Goal: Task Accomplishment & Management: Use online tool/utility

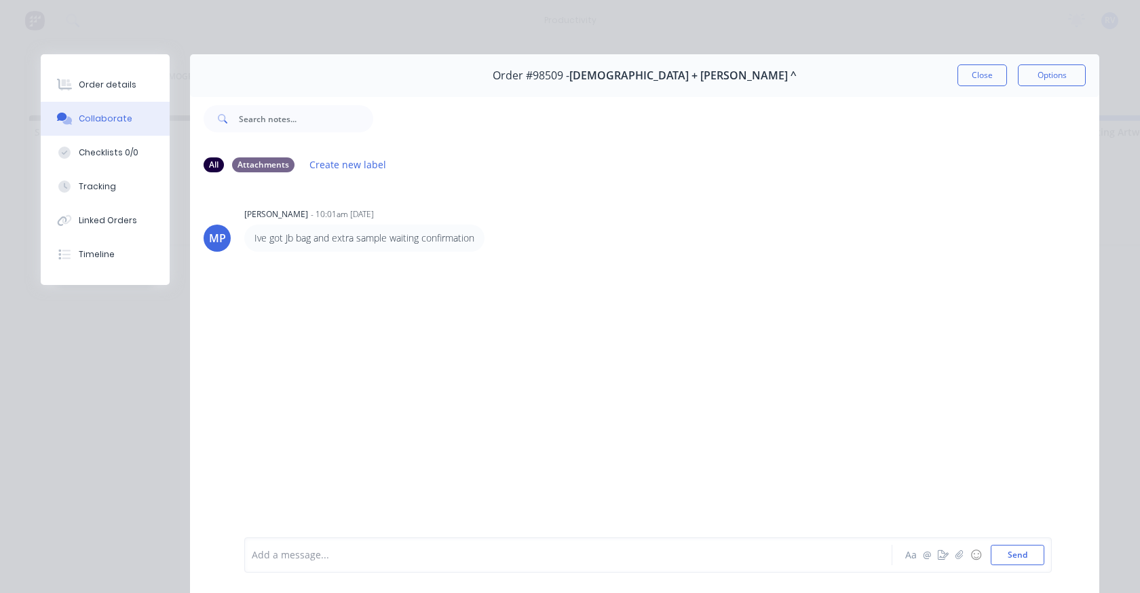
scroll to position [0, 834]
drag, startPoint x: 978, startPoint y: 73, endPoint x: 960, endPoint y: 73, distance: 17.7
click at [978, 73] on button "Close" at bounding box center [983, 75] width 50 height 22
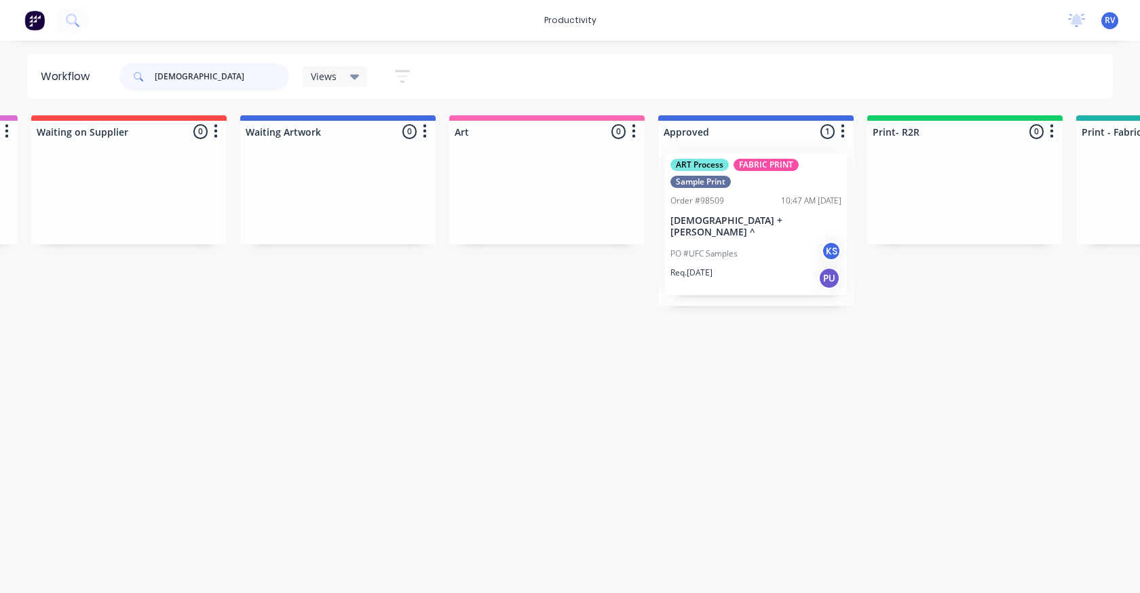
click at [180, 81] on input "church" at bounding box center [222, 76] width 134 height 27
type input "c"
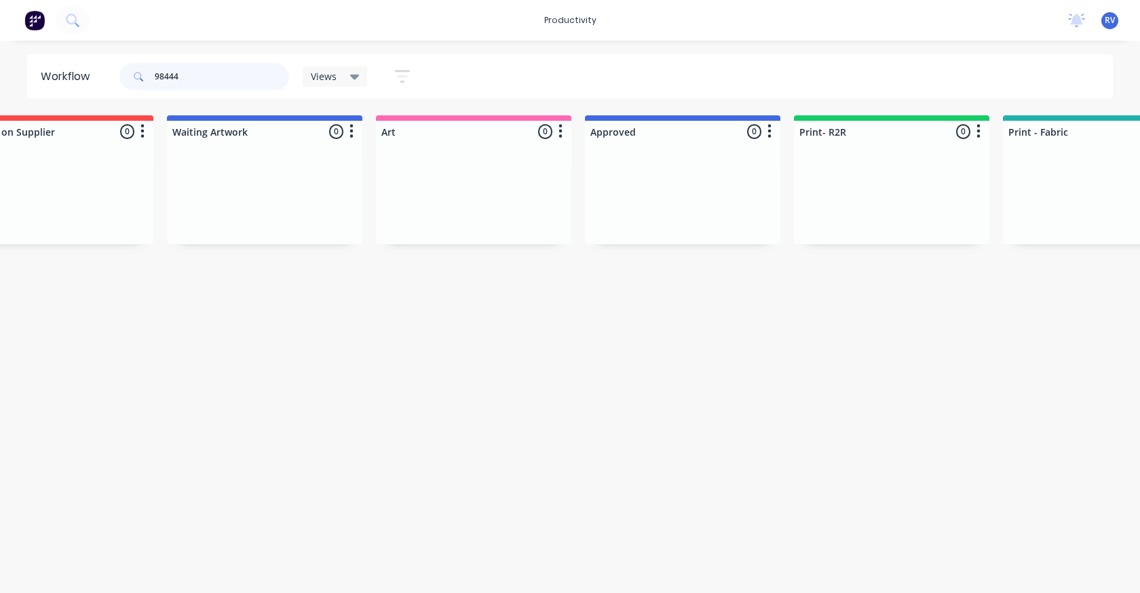
scroll to position [0, 923]
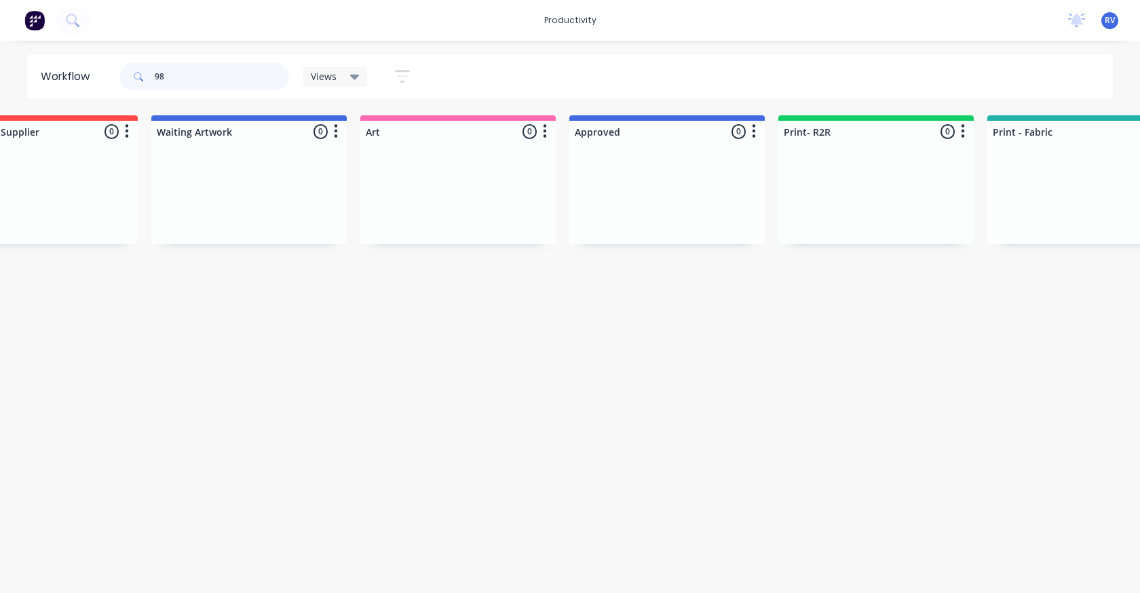
type input "9"
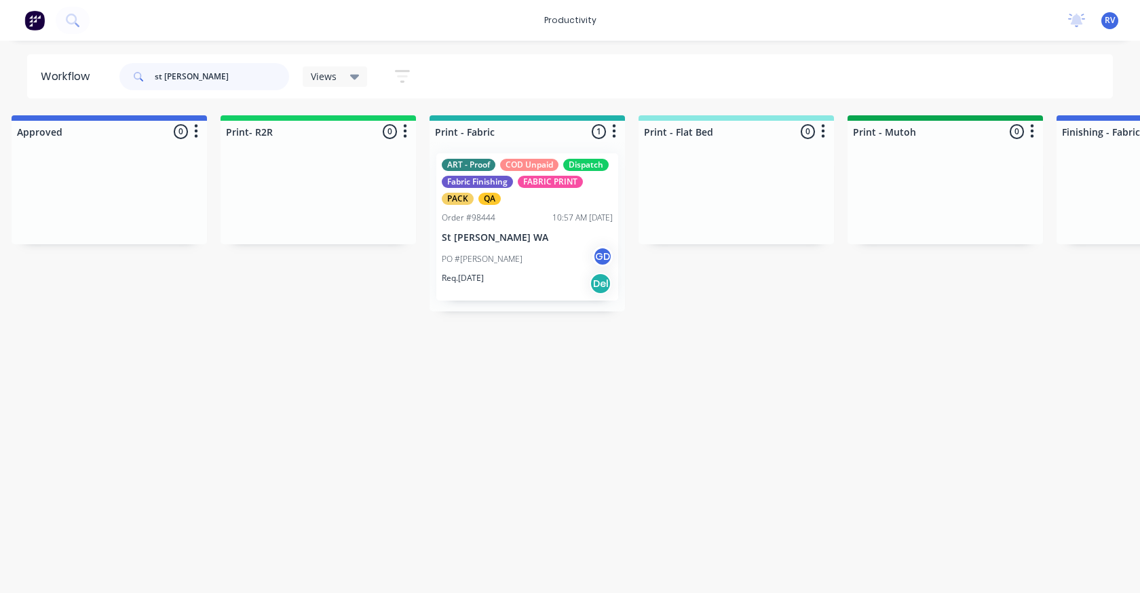
scroll to position [0, 1643]
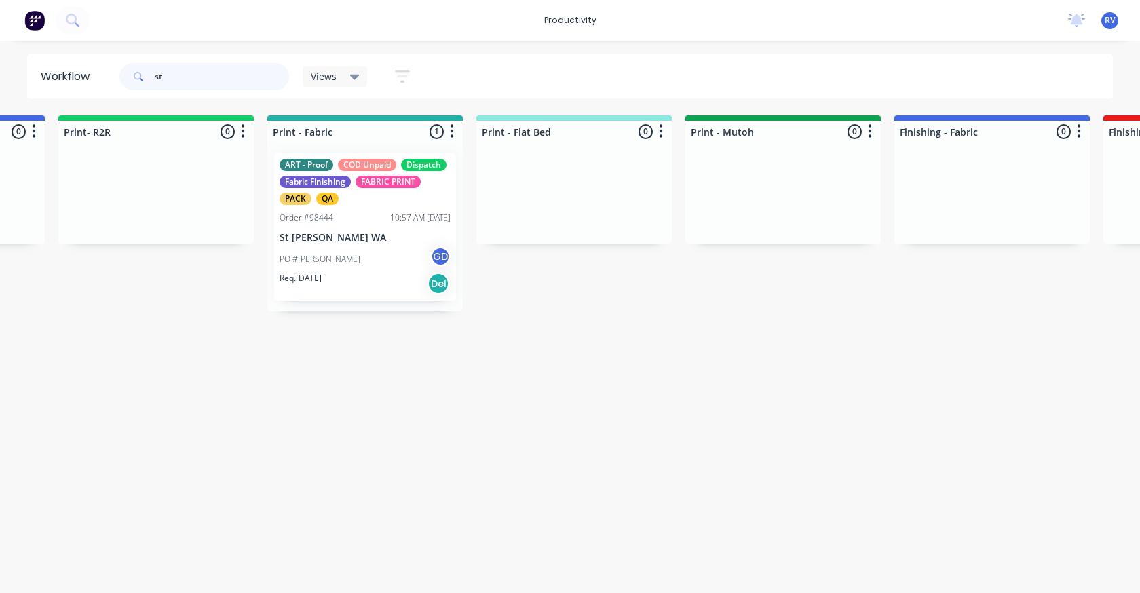
type input "s"
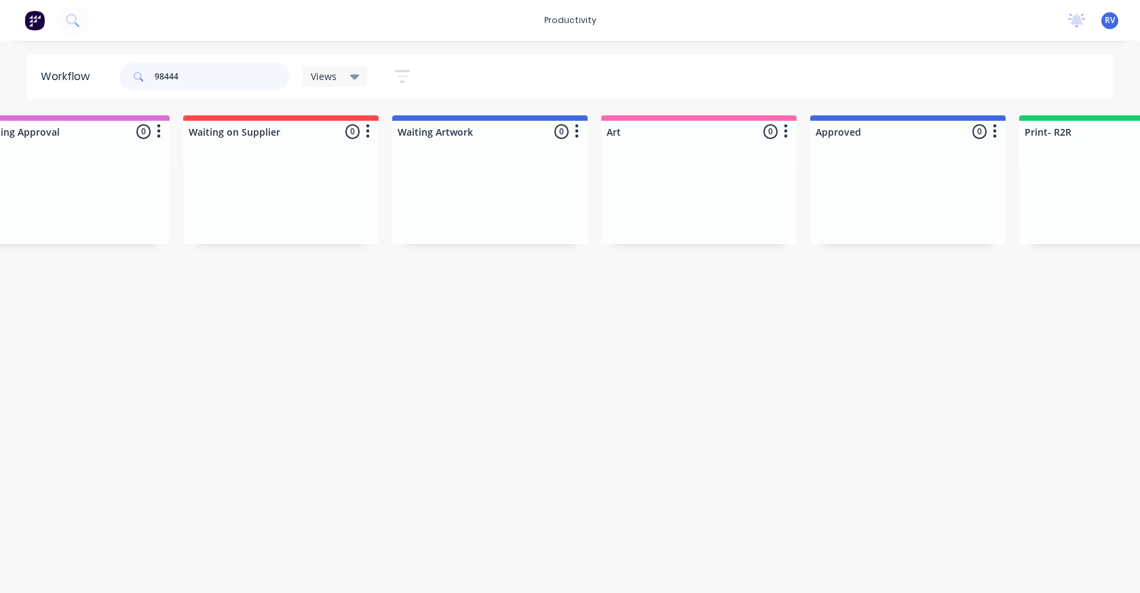
scroll to position [0, 679]
type input "9"
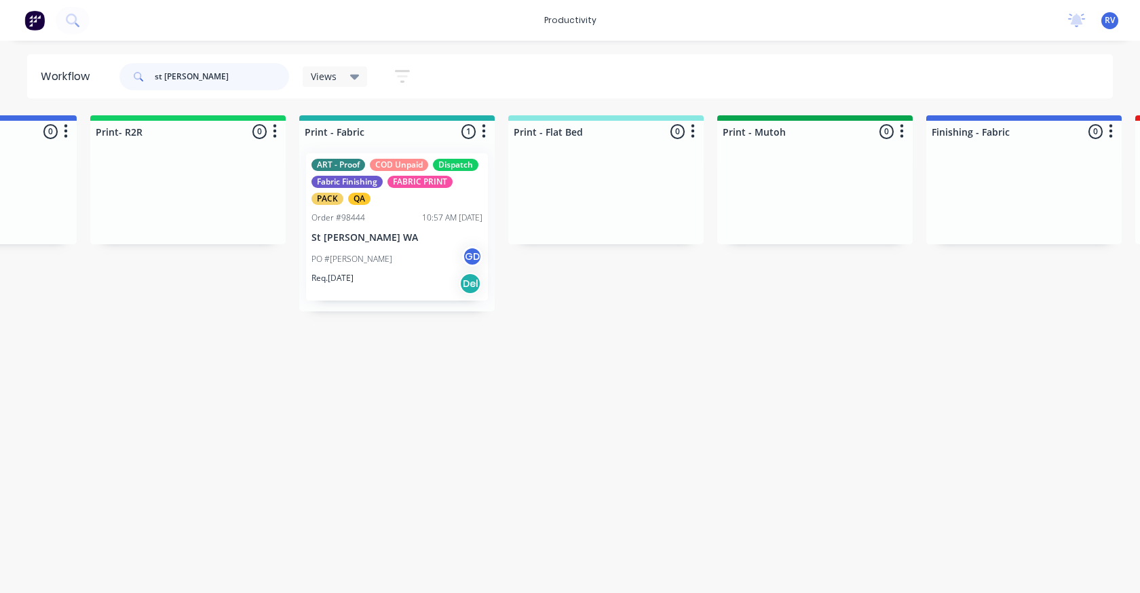
scroll to position [0, 1681]
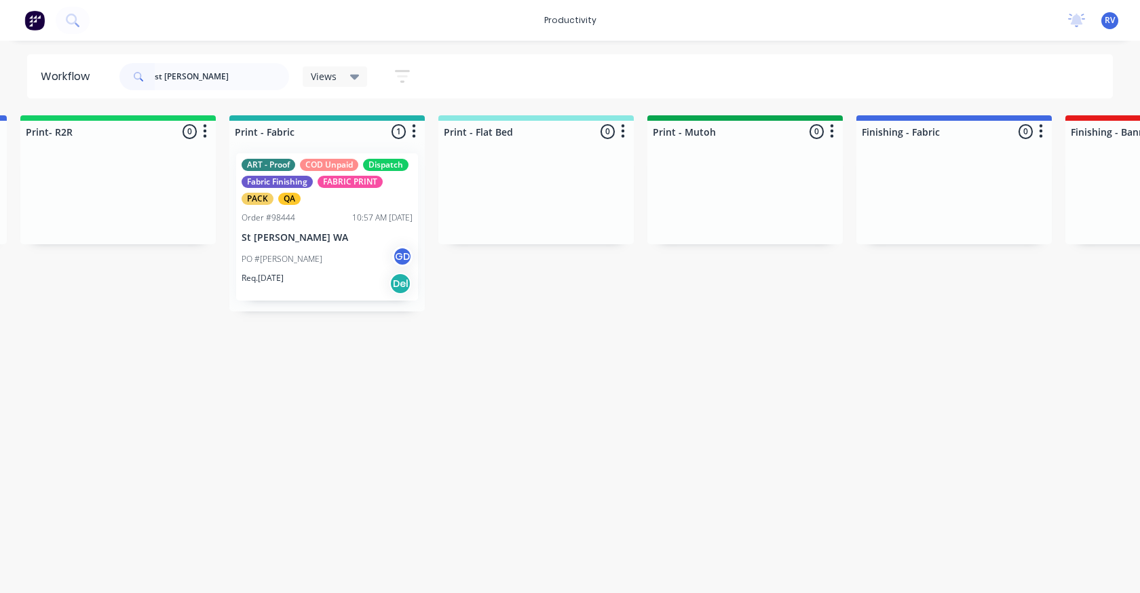
click at [334, 284] on div "Req. 10/09/25 Del" at bounding box center [327, 283] width 171 height 23
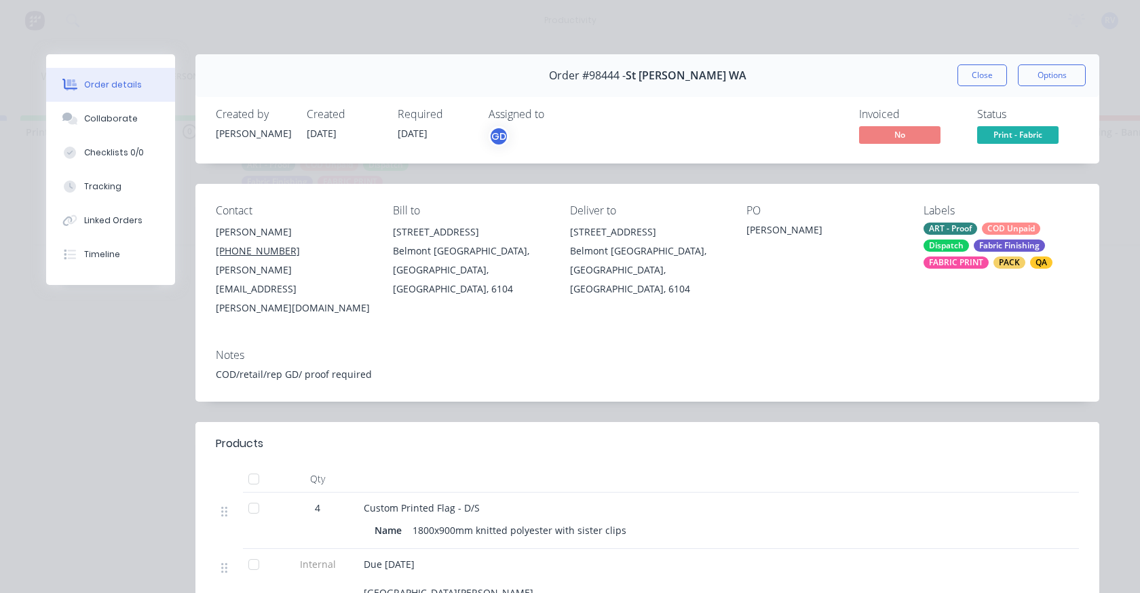
drag, startPoint x: 985, startPoint y: 79, endPoint x: 707, endPoint y: 39, distance: 280.5
click at [977, 76] on button "Close" at bounding box center [983, 75] width 50 height 22
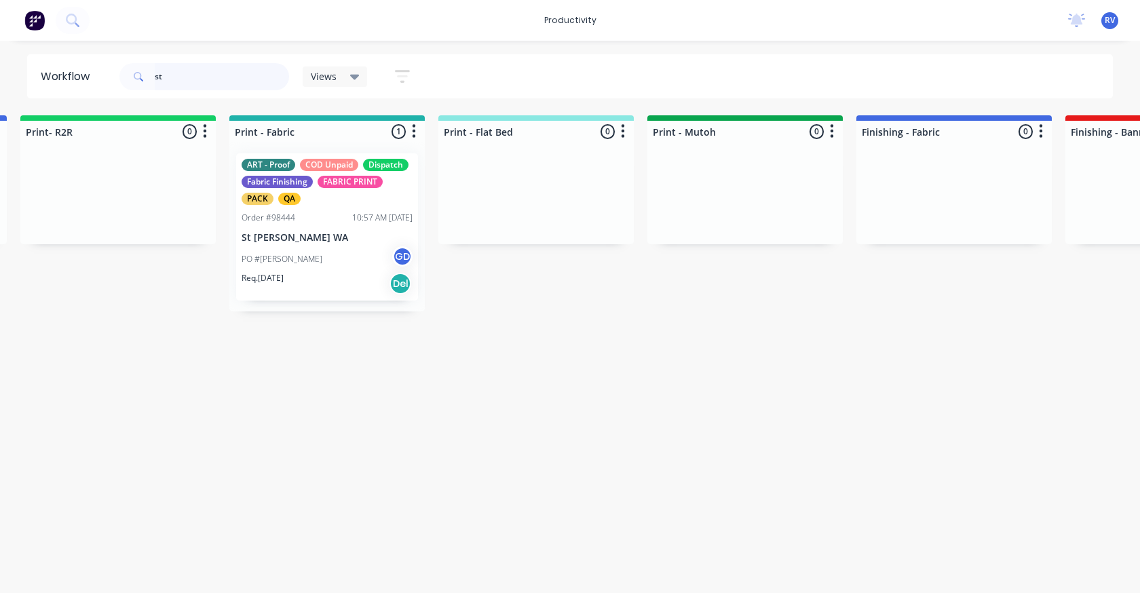
type input "s"
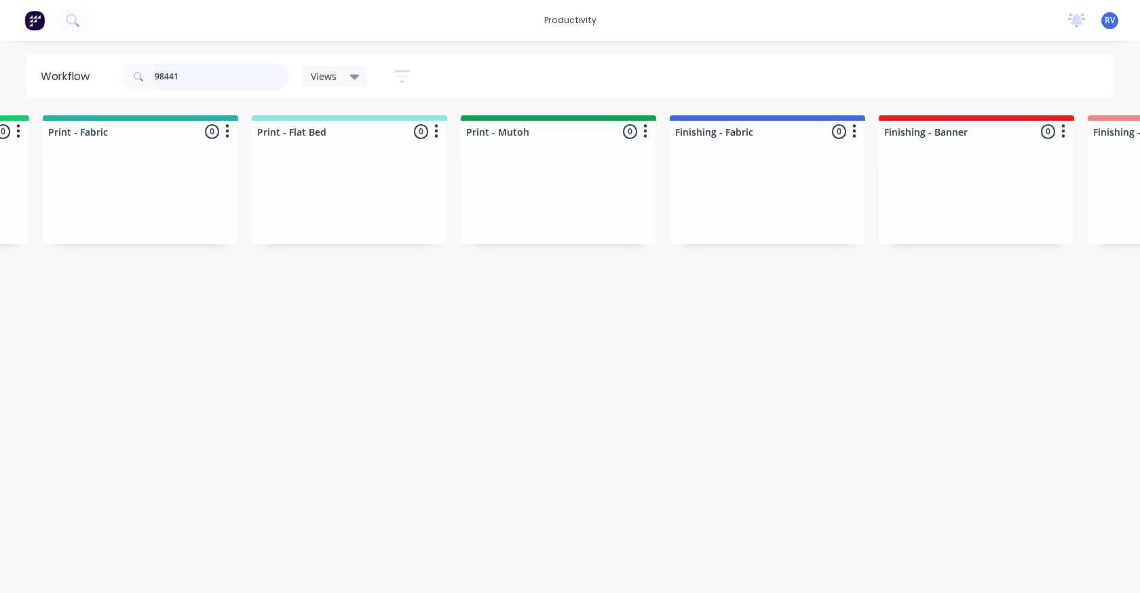
scroll to position [0, 1846]
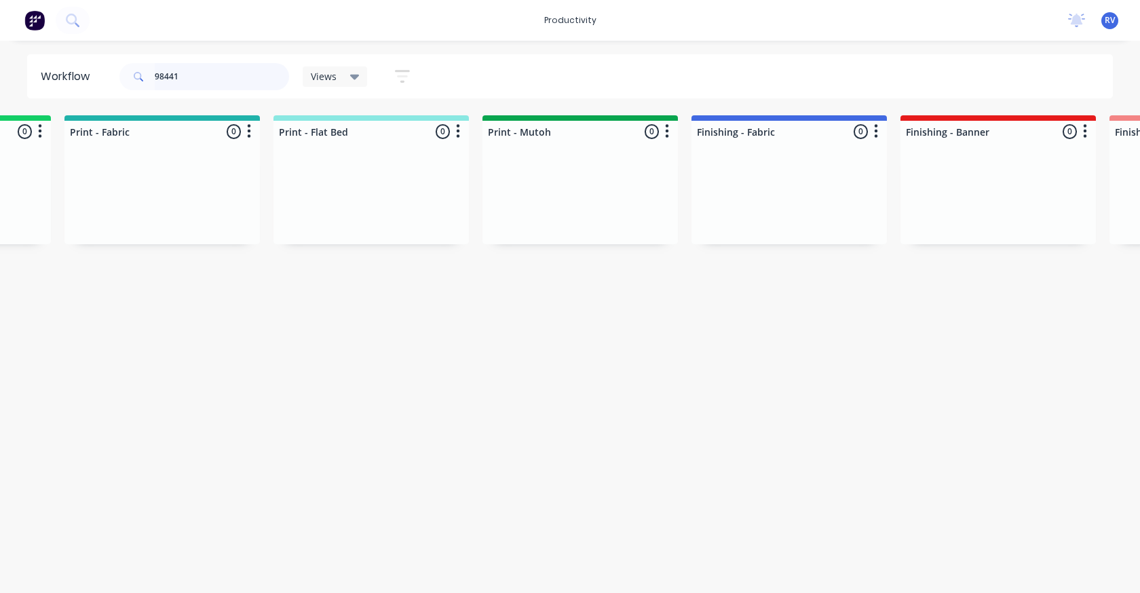
type input "98441"
click at [321, 73] on span "Views" at bounding box center [324, 76] width 26 height 14
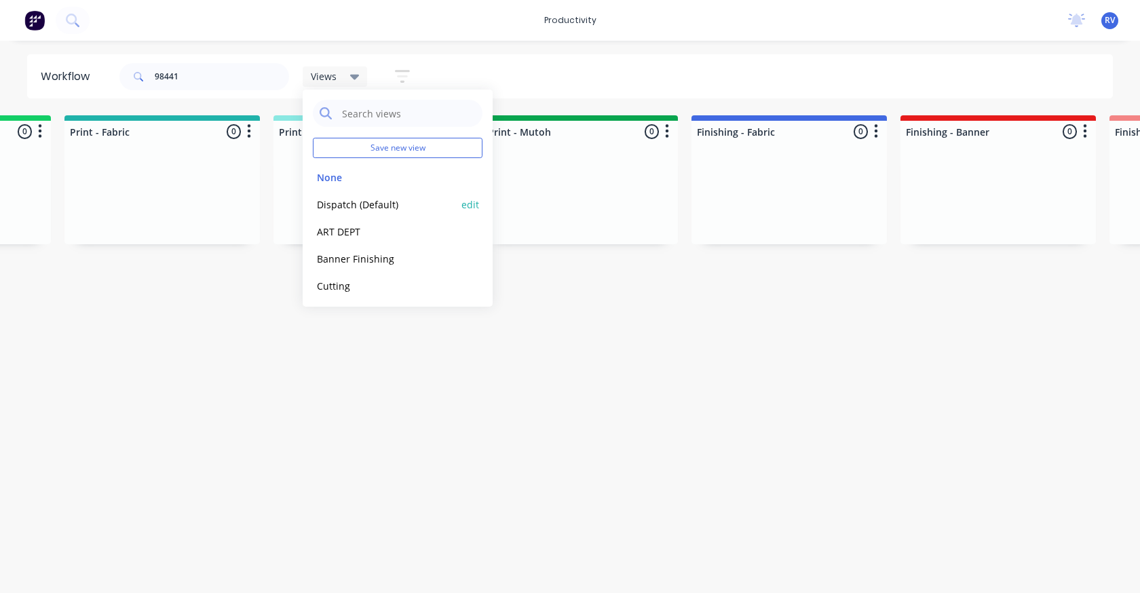
click at [340, 207] on button "Dispatch (Default)" at bounding box center [385, 205] width 145 height 16
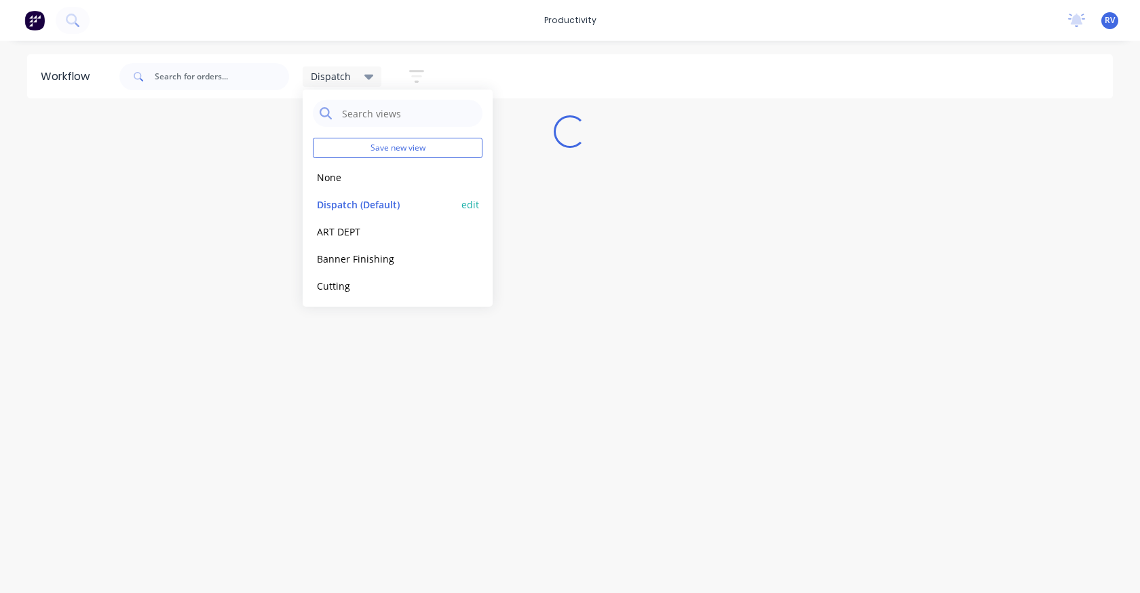
scroll to position [0, 0]
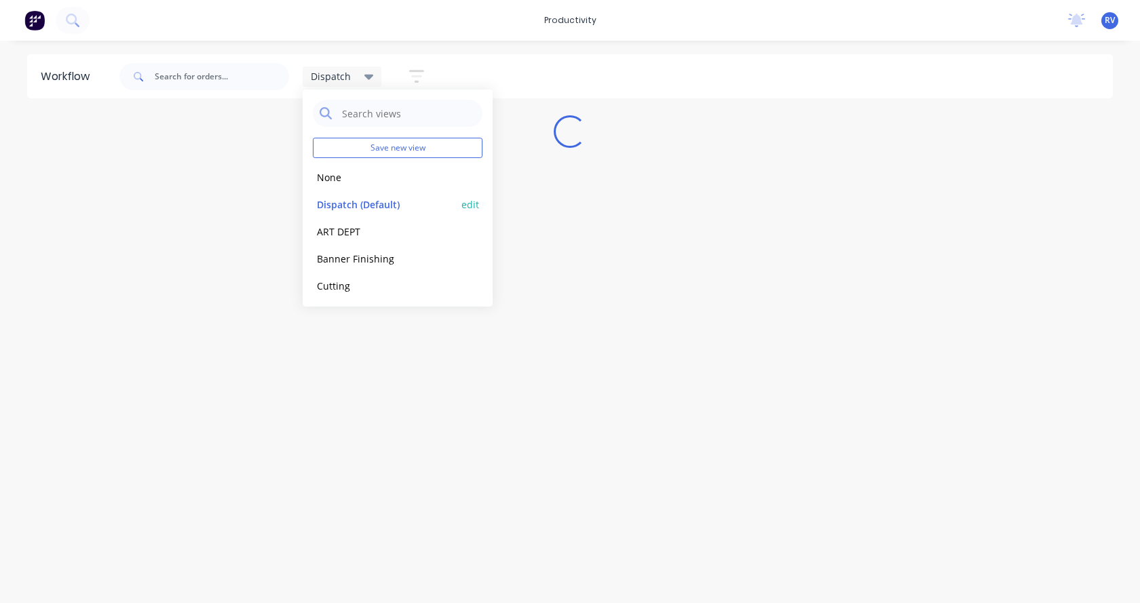
click at [338, 204] on button "Dispatch (Default)" at bounding box center [385, 205] width 145 height 16
click at [252, 384] on div "Workflow Dispatch Save new view None edit Dispatch (Default) edit ART DEPT edit…" at bounding box center [570, 315] width 1140 height 522
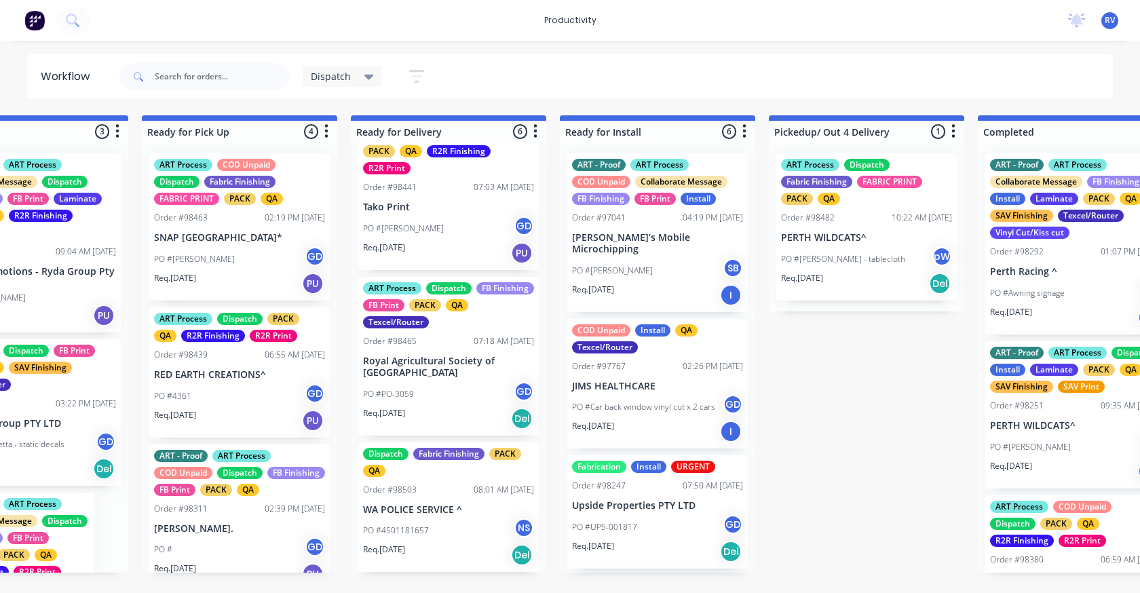
scroll to position [419, 0]
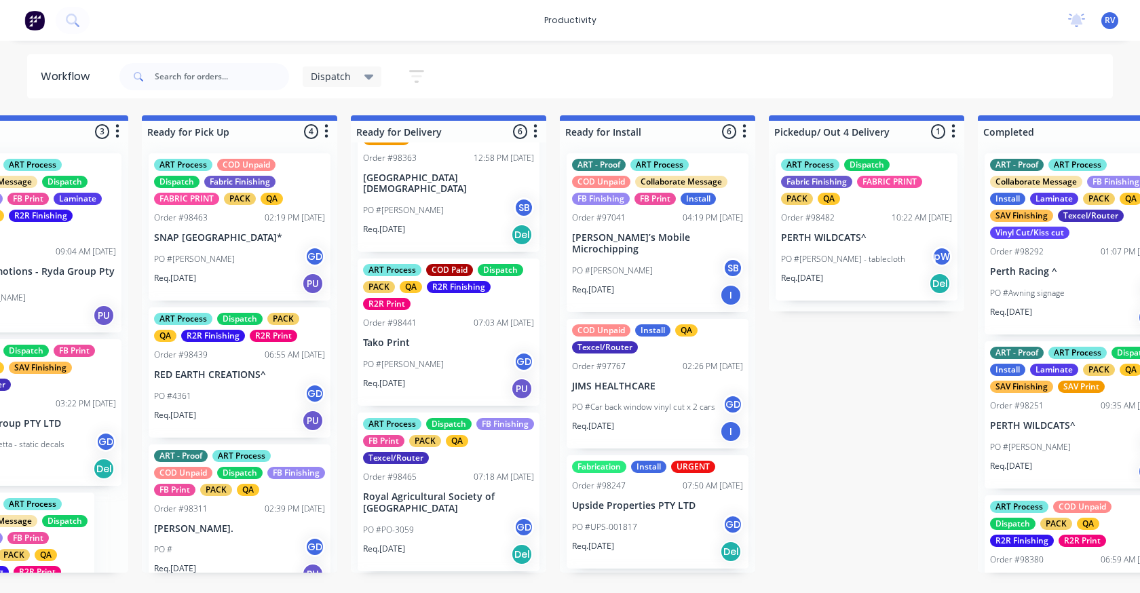
click at [445, 350] on div "ART Process COD Paid Dispatch PACK QA R2R Finishing R2R Print Order #98441 07:0…" at bounding box center [449, 332] width 182 height 147
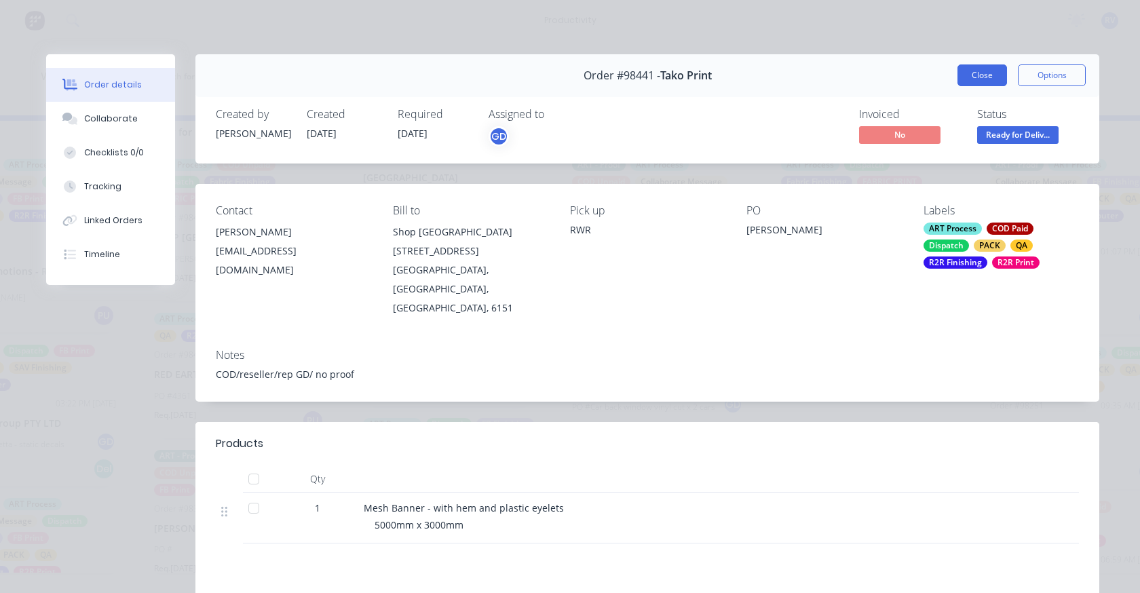
click at [973, 75] on button "Close" at bounding box center [983, 75] width 50 height 22
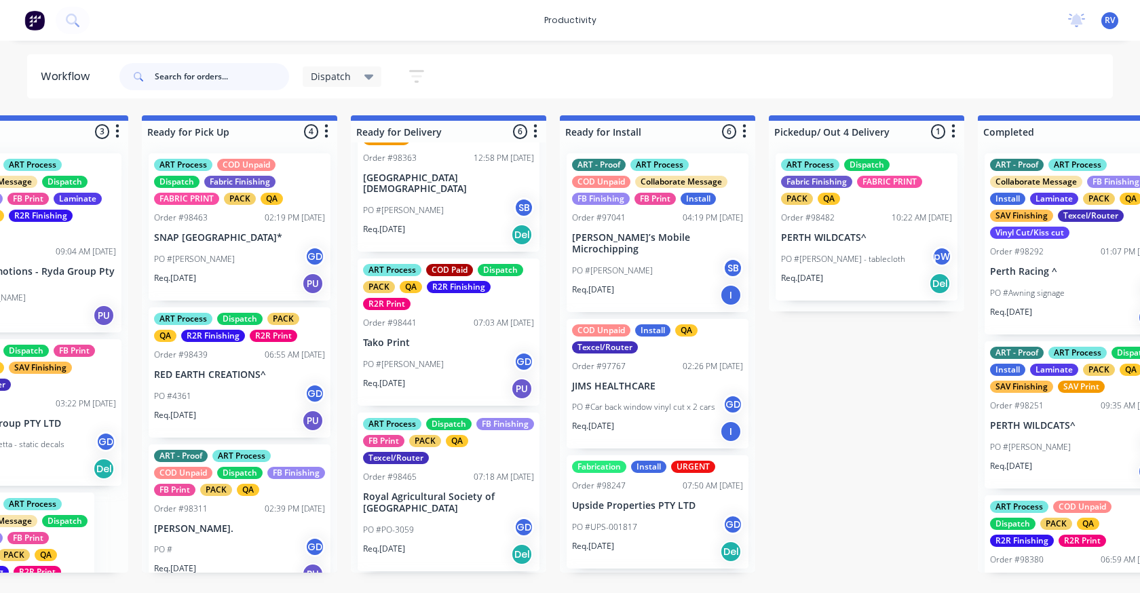
click at [202, 73] on input "text" at bounding box center [222, 76] width 134 height 27
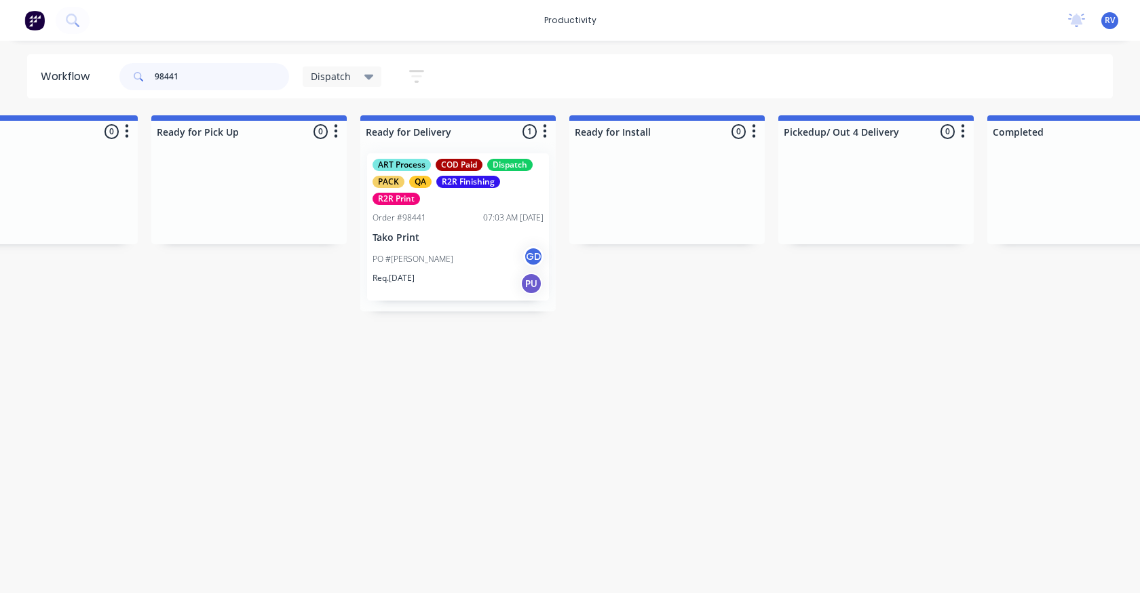
scroll to position [0, 1158]
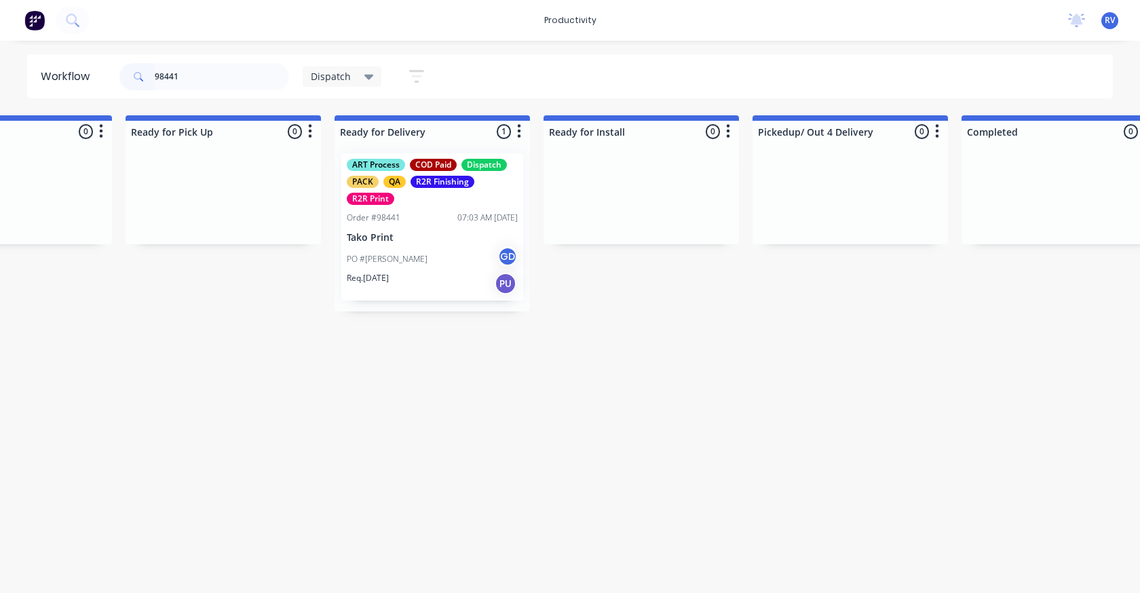
click at [425, 257] on div "PO #Danielle - mesh GD" at bounding box center [432, 259] width 171 height 26
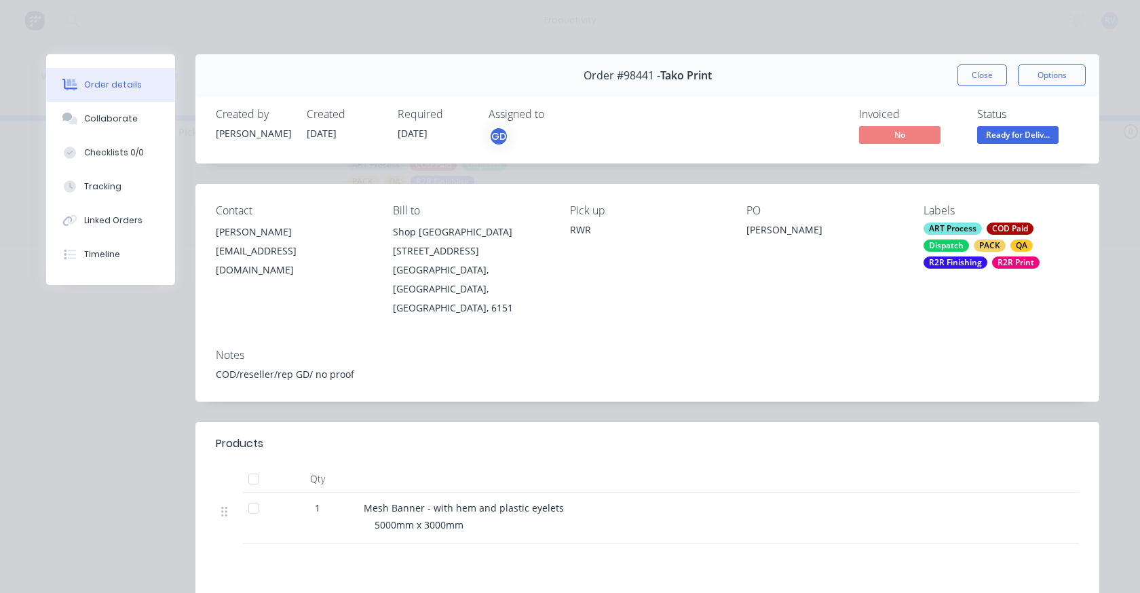
drag, startPoint x: 960, startPoint y: 80, endPoint x: 926, endPoint y: 87, distance: 34.6
click at [960, 79] on button "Close" at bounding box center [983, 75] width 50 height 22
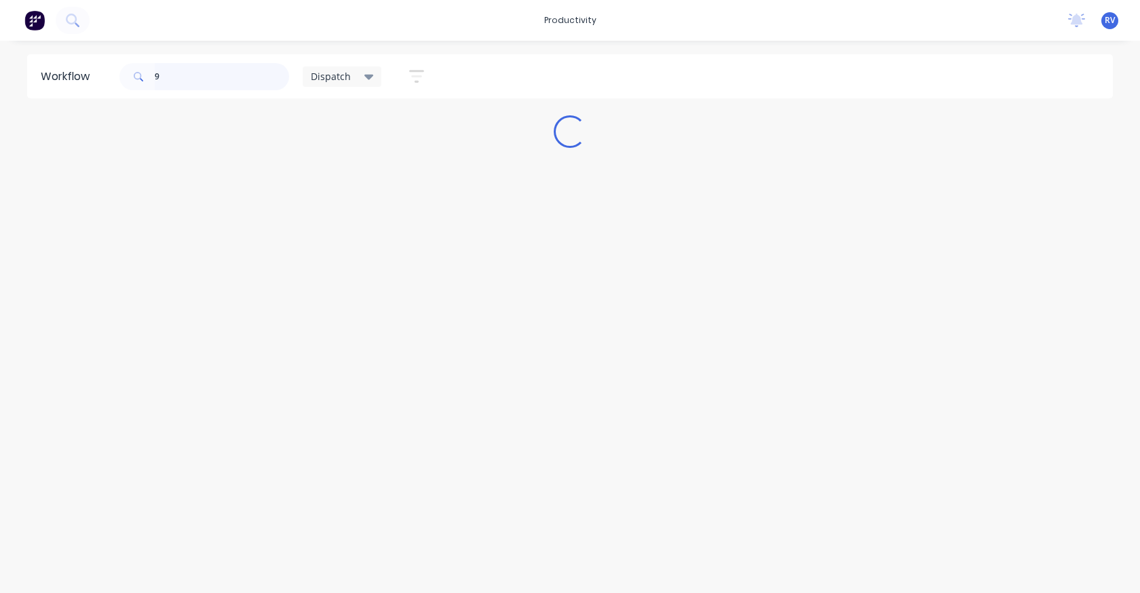
scroll to position [0, 0]
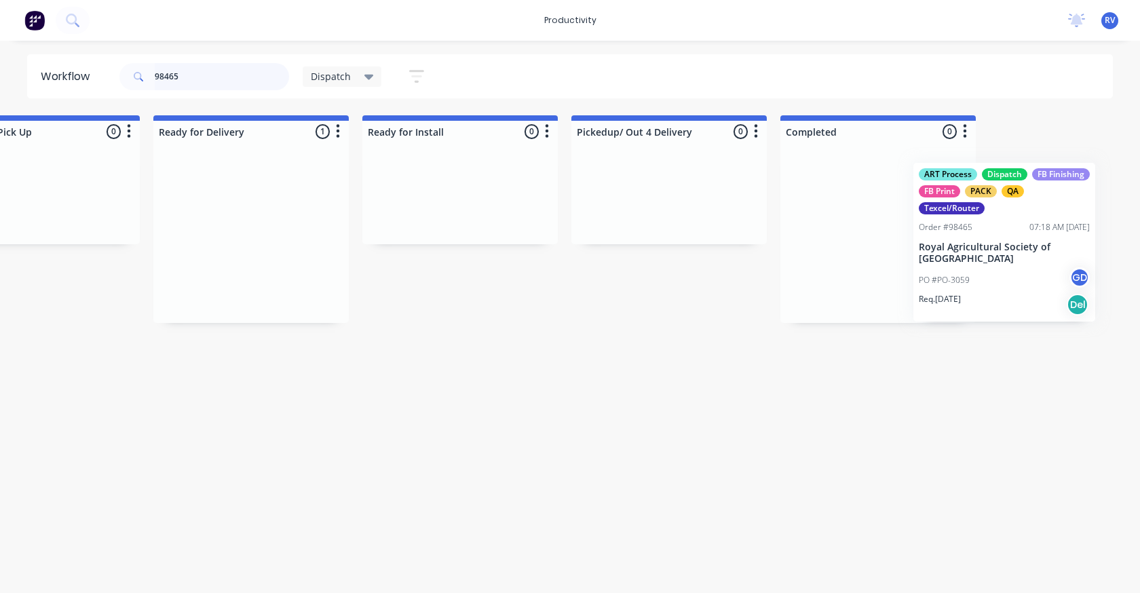
drag, startPoint x: 387, startPoint y: 201, endPoint x: 890, endPoint y: 177, distance: 504.2
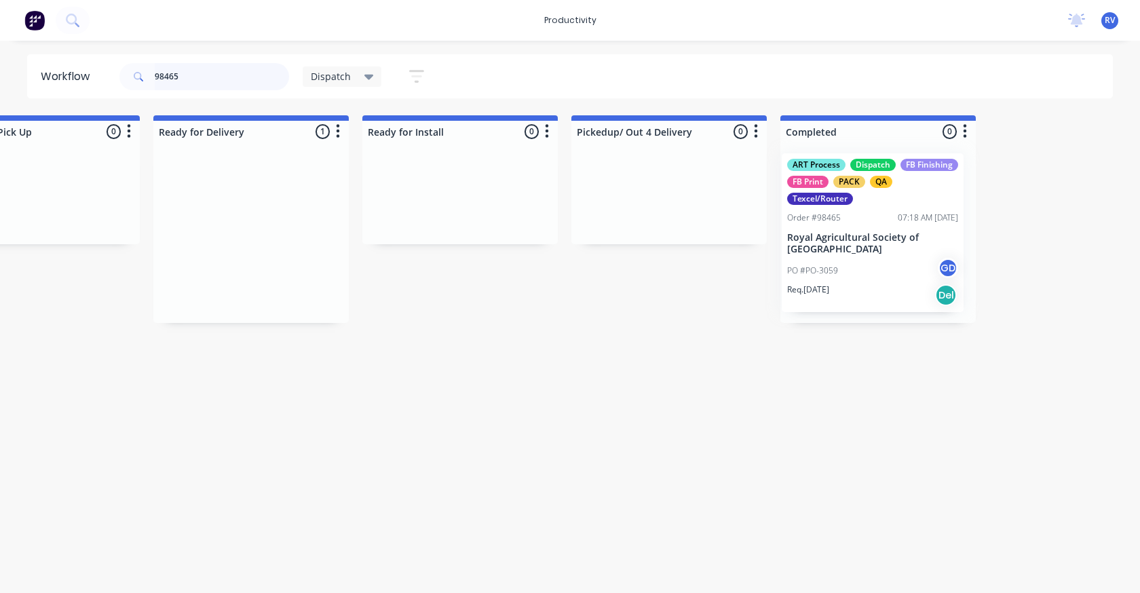
scroll to position [0, 1345]
type input "98465"
click at [330, 84] on div "Dispatch" at bounding box center [342, 77] width 79 height 20
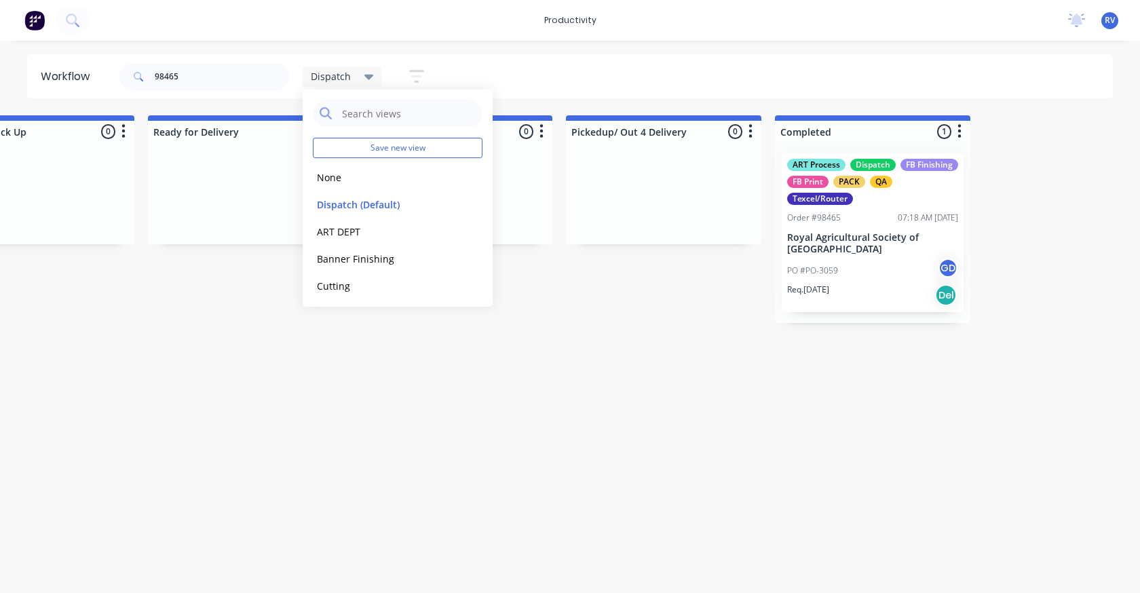
drag, startPoint x: 334, startPoint y: 199, endPoint x: 301, endPoint y: 297, distance: 103.2
click at [334, 200] on button "Dispatch (Default)" at bounding box center [385, 205] width 145 height 16
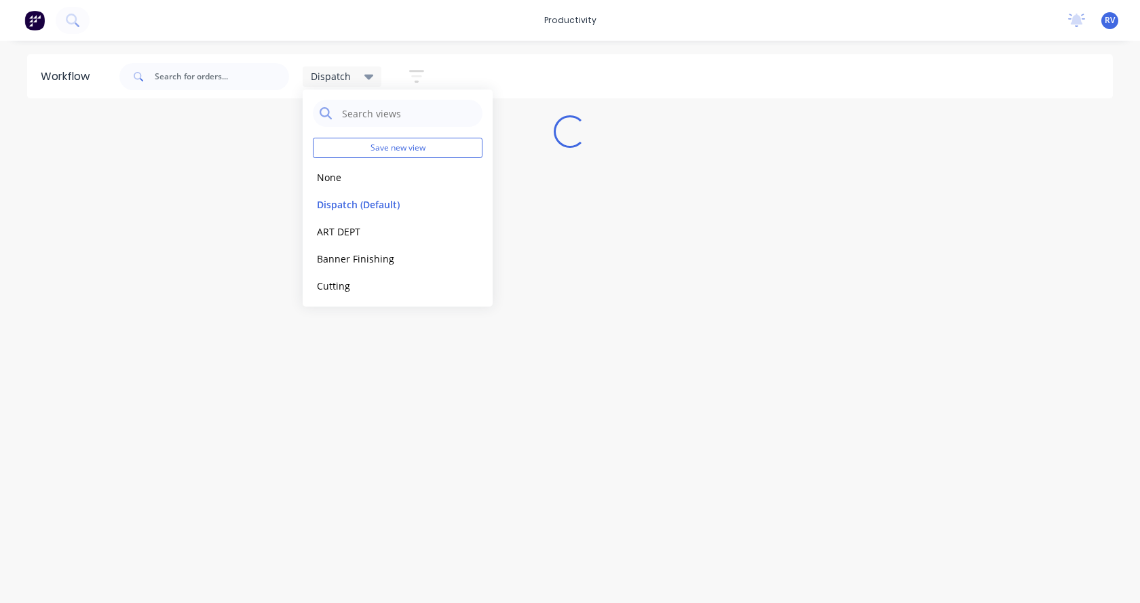
click at [277, 379] on div "Workflow Dispatch Save new view None edit Dispatch (Default) edit ART DEPT edit…" at bounding box center [570, 315] width 1140 height 522
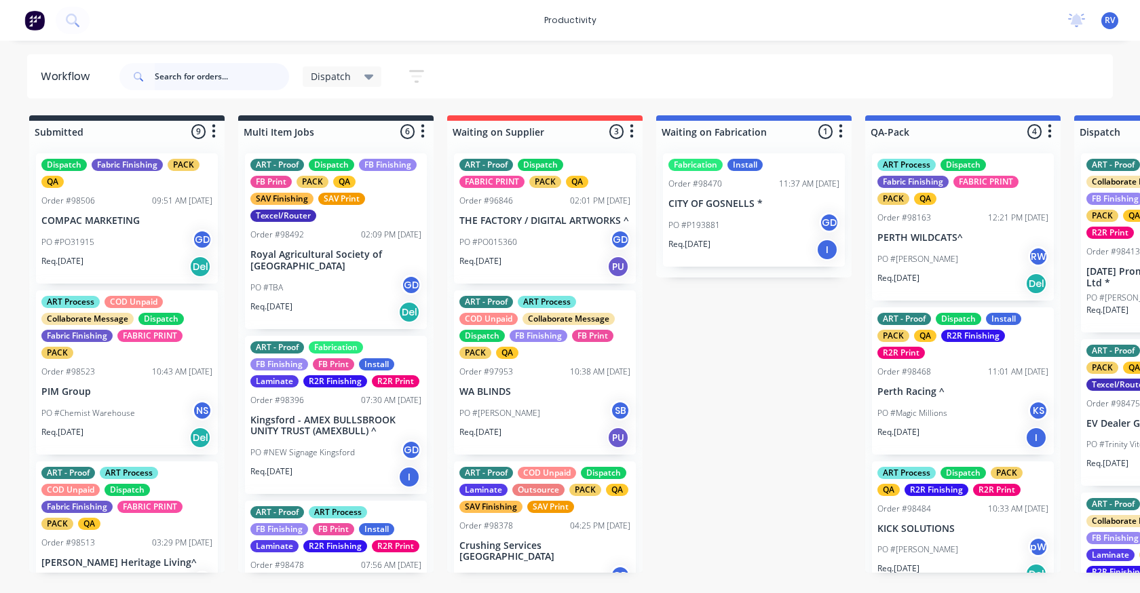
click at [181, 72] on input "text" at bounding box center [222, 76] width 134 height 27
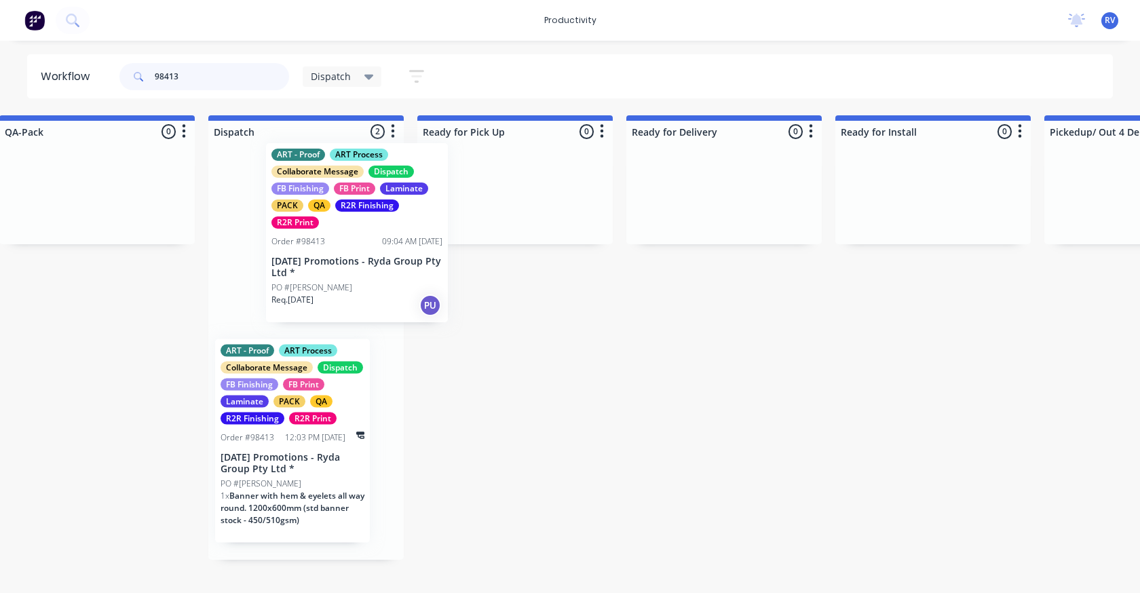
scroll to position [0, 865]
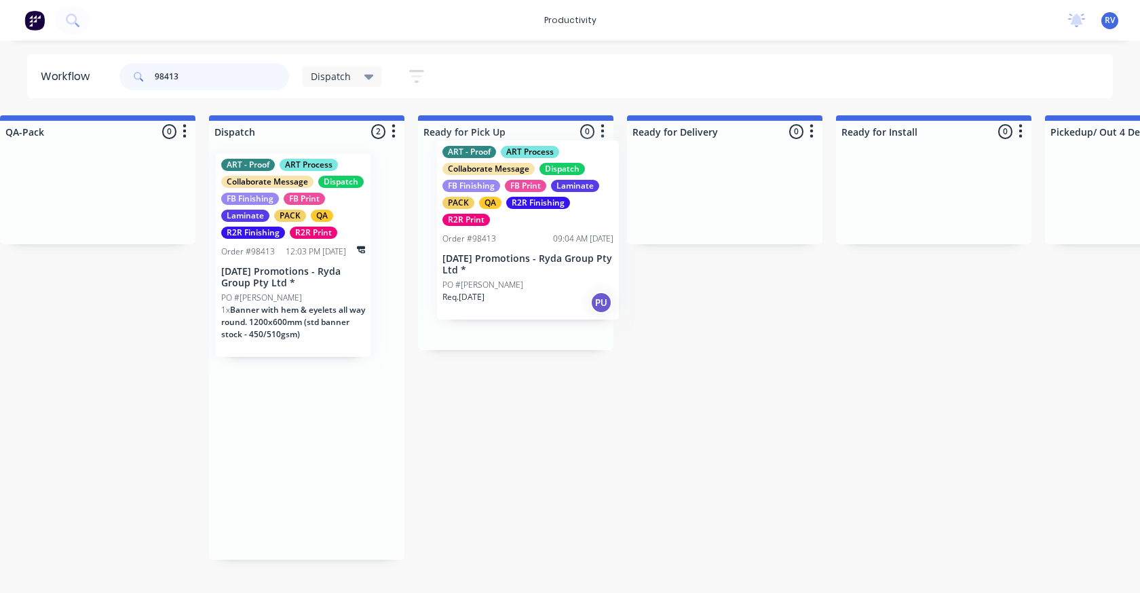
drag, startPoint x: 293, startPoint y: 268, endPoint x: 496, endPoint y: 261, distance: 203.8
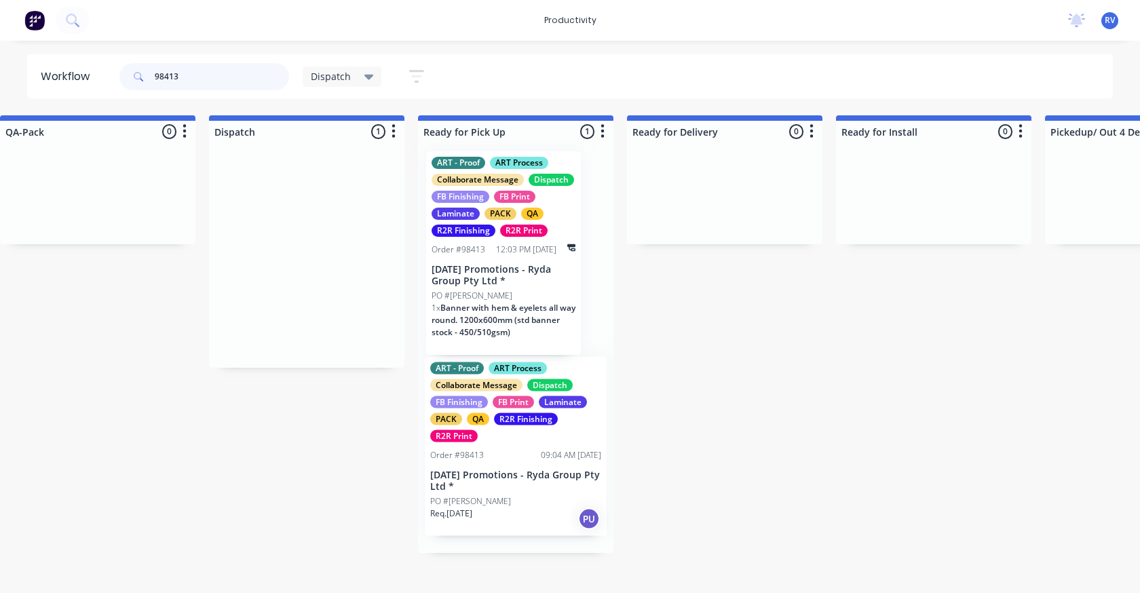
drag, startPoint x: 309, startPoint y: 265, endPoint x: 526, endPoint y: 260, distance: 217.2
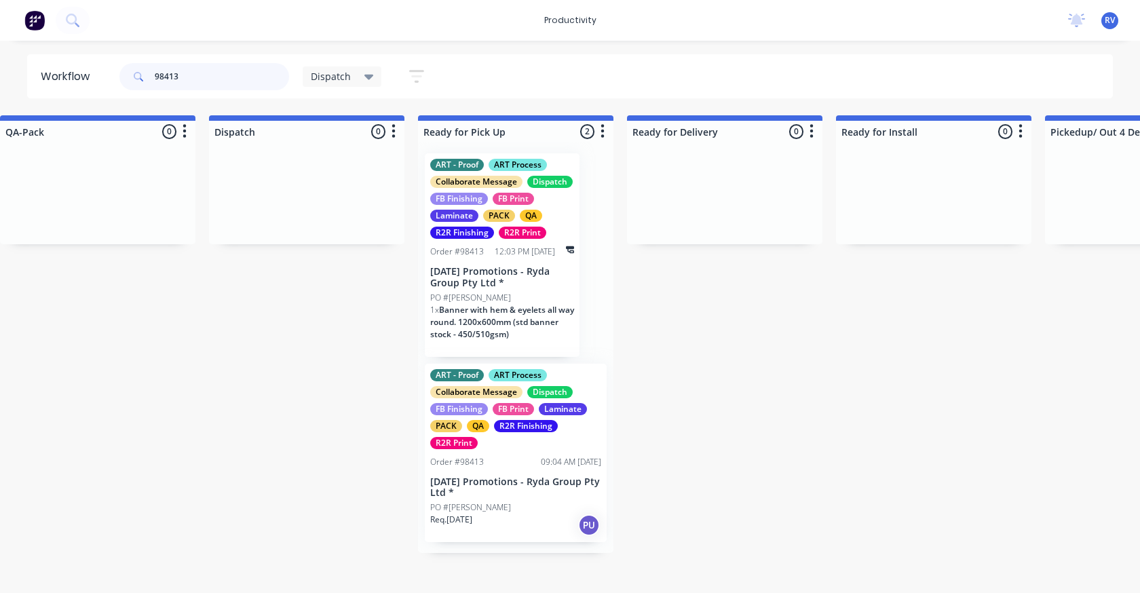
type input "98413"
click at [495, 257] on div "12:03 PM [DATE]" at bounding box center [525, 252] width 60 height 12
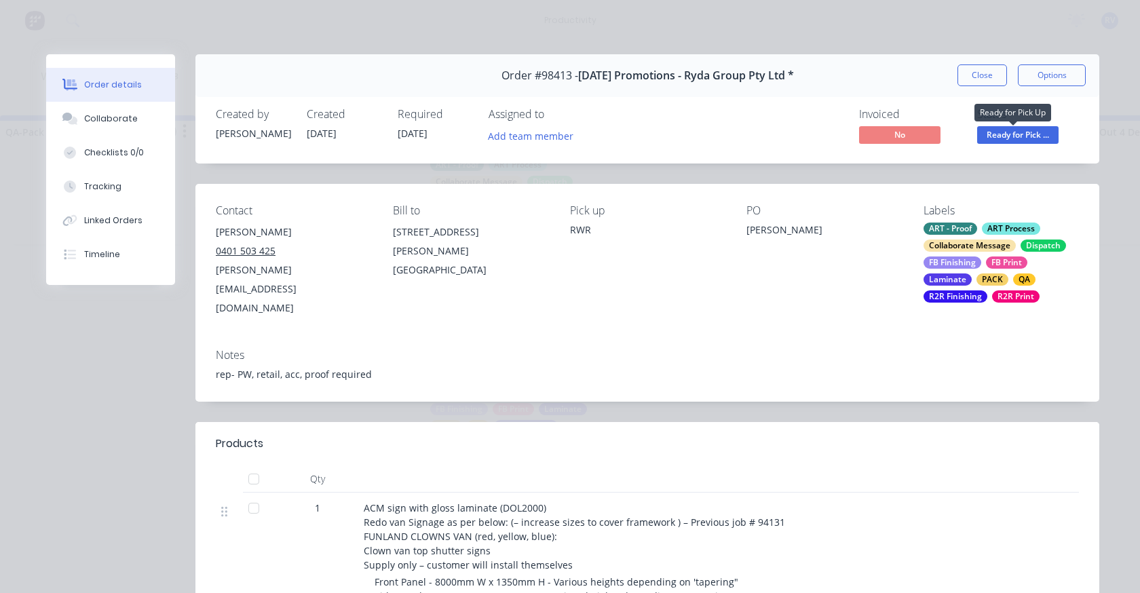
click at [993, 135] on span "Ready for Pick ..." at bounding box center [1017, 134] width 81 height 17
drag, startPoint x: 840, startPoint y: 208, endPoint x: 866, endPoint y: 143, distance: 69.4
click at [842, 200] on div "Contact Daniel Williams 0401 503 425 daniel@carnivalpromotions.com.au Bill to 3…" at bounding box center [647, 261] width 904 height 154
click at [969, 79] on button "Close" at bounding box center [983, 75] width 50 height 22
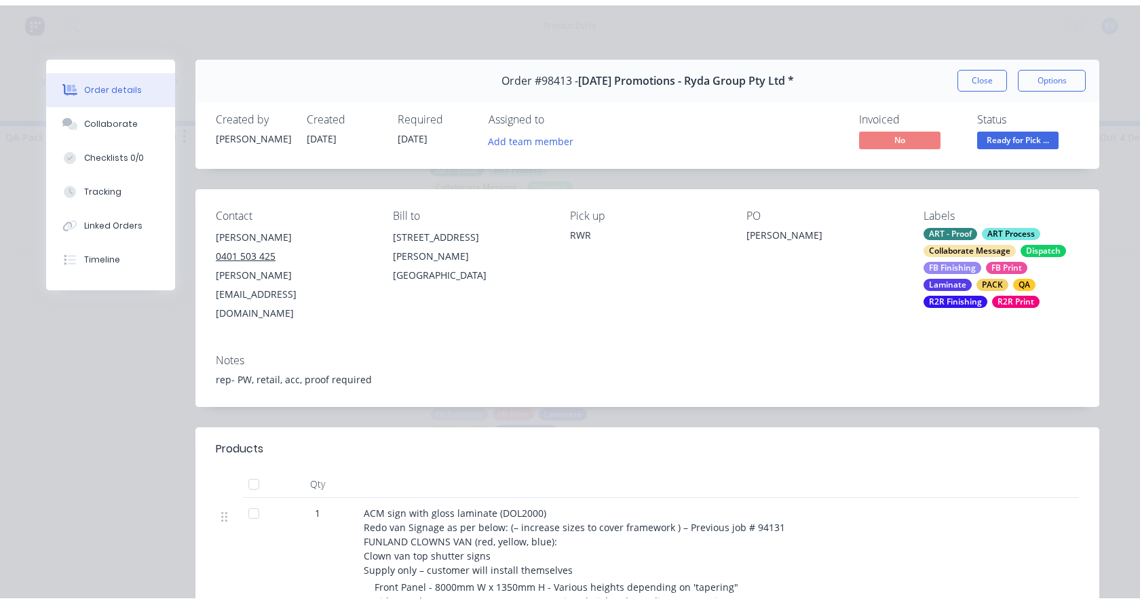
scroll to position [0, 0]
